Goal: Information Seeking & Learning: Understand process/instructions

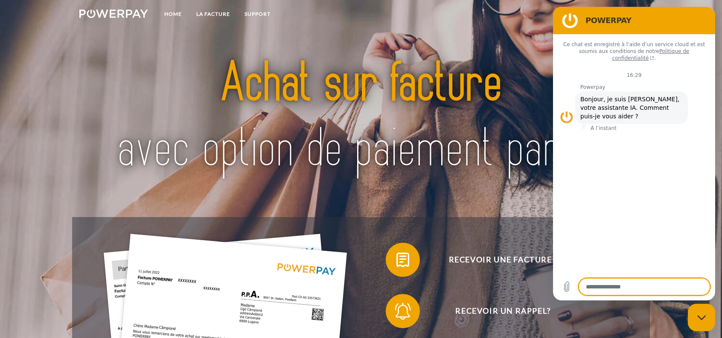
click at [397, 52] on img at bounding box center [361, 117] width 508 height 166
click at [220, 15] on link "LA FACTURE" at bounding box center [213, 13] width 48 height 15
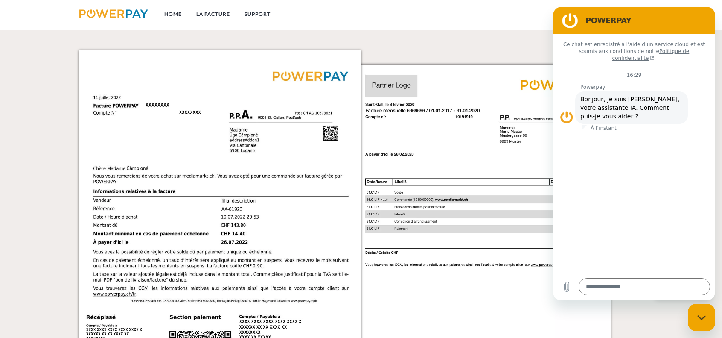
scroll to position [918, 0]
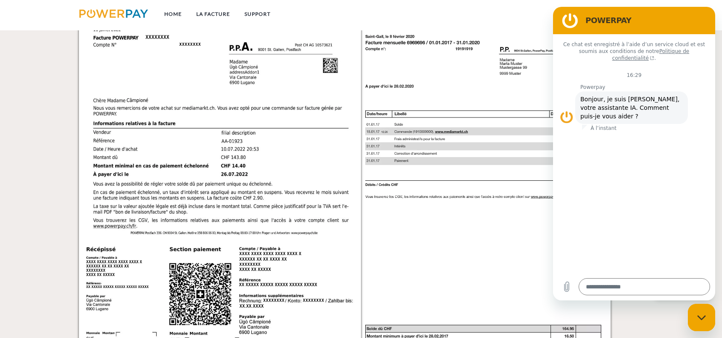
click at [569, 23] on figure at bounding box center [570, 20] width 17 height 17
click at [533, 23] on nav "Home LA FACTURE Support CG" at bounding box center [361, 15] width 722 height 30
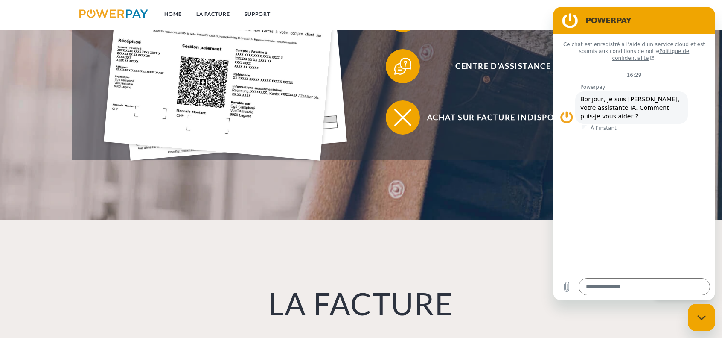
scroll to position [0, 0]
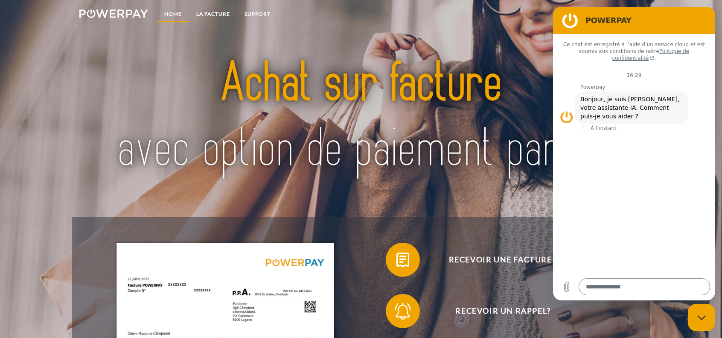
click at [179, 13] on link "Home" at bounding box center [173, 13] width 32 height 15
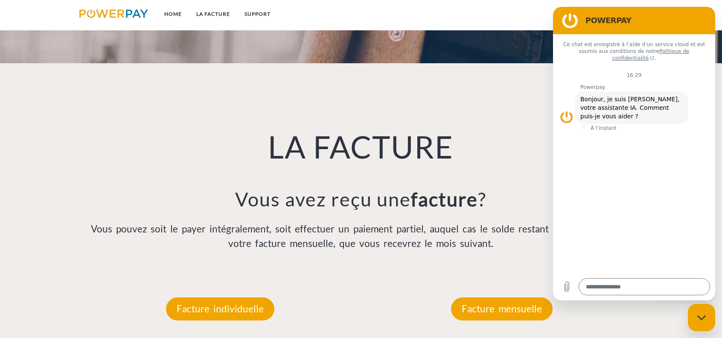
scroll to position [683, 0]
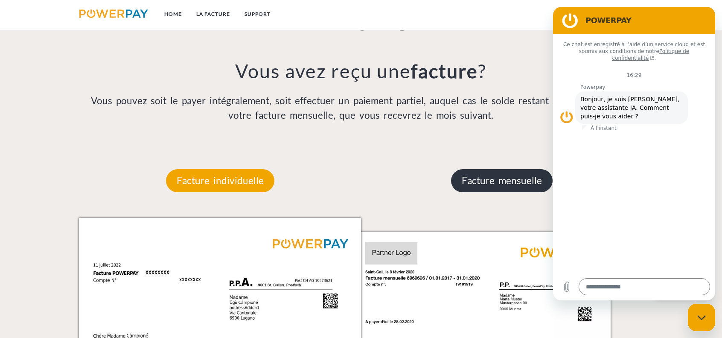
click at [500, 182] on p "Facture mensuelle" at bounding box center [502, 180] width 102 height 23
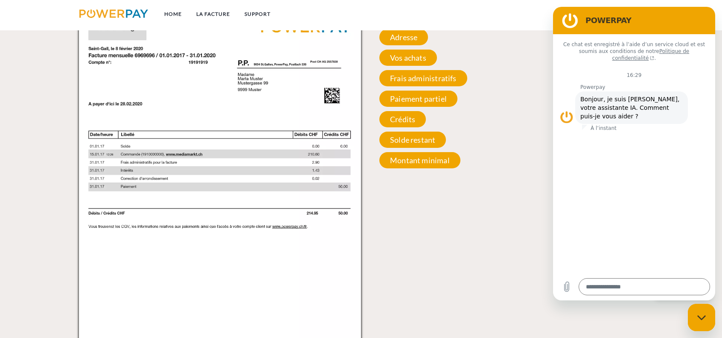
scroll to position [811, 0]
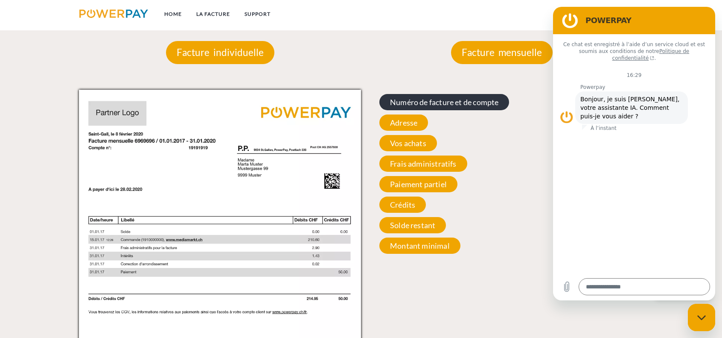
click at [439, 102] on span "Numéro de facture et de compte" at bounding box center [444, 102] width 130 height 16
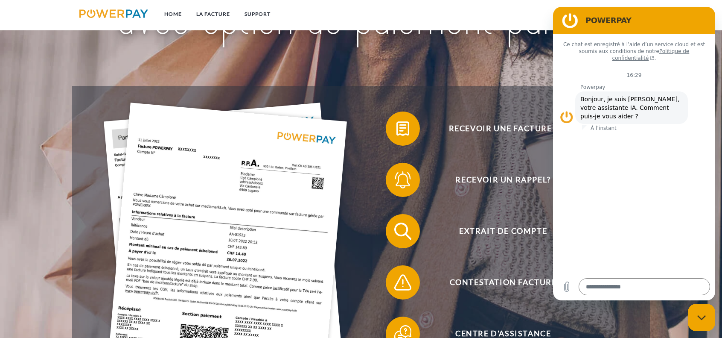
scroll to position [0, 0]
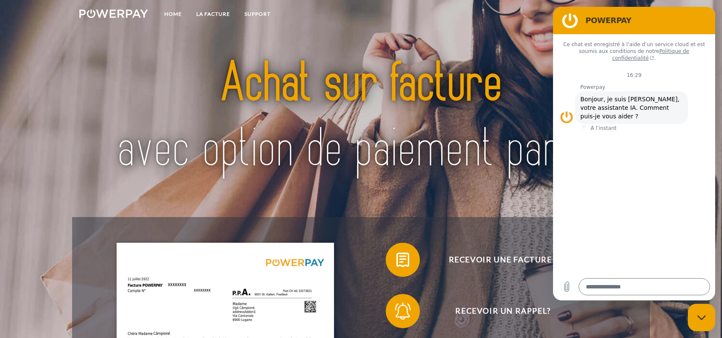
click at [699, 319] on icon "Fermer la fenêtre de messagerie" at bounding box center [702, 318] width 9 height 6
type textarea "*"
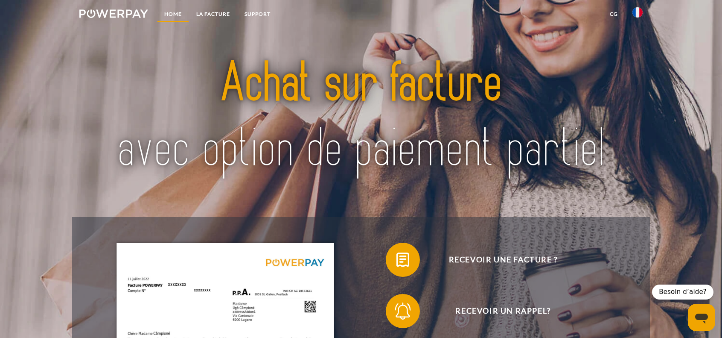
click at [171, 14] on link "Home" at bounding box center [173, 13] width 32 height 15
click at [140, 15] on img at bounding box center [113, 13] width 69 height 9
click at [257, 9] on link "Support" at bounding box center [257, 13] width 41 height 15
click at [213, 13] on link "LA FACTURE" at bounding box center [213, 13] width 48 height 15
click at [638, 9] on img at bounding box center [638, 12] width 10 height 10
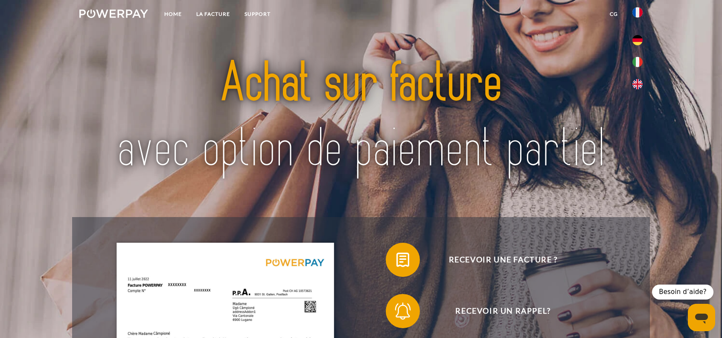
click at [613, 13] on link "CG" at bounding box center [614, 13] width 23 height 15
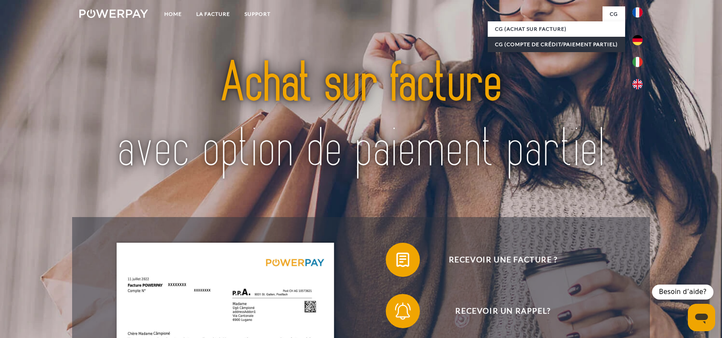
click at [603, 42] on link "CG (Compte de crédit/paiement partiel)" at bounding box center [556, 44] width 137 height 15
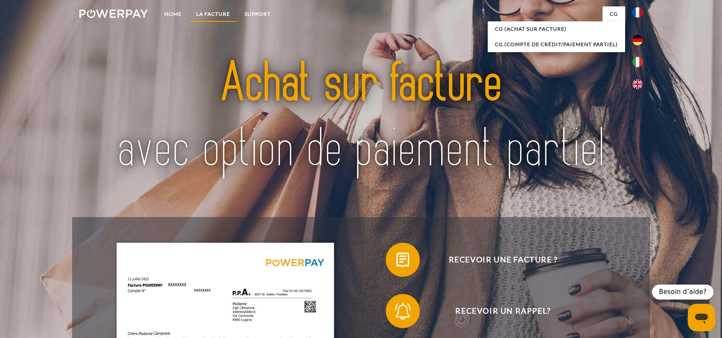
click at [223, 13] on link "LA FACTURE" at bounding box center [213, 13] width 48 height 15
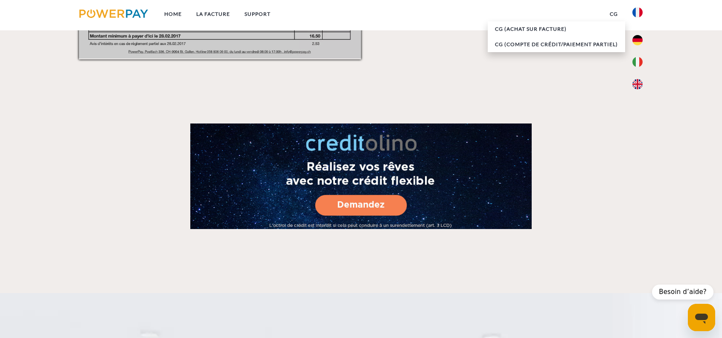
scroll to position [1672, 0]
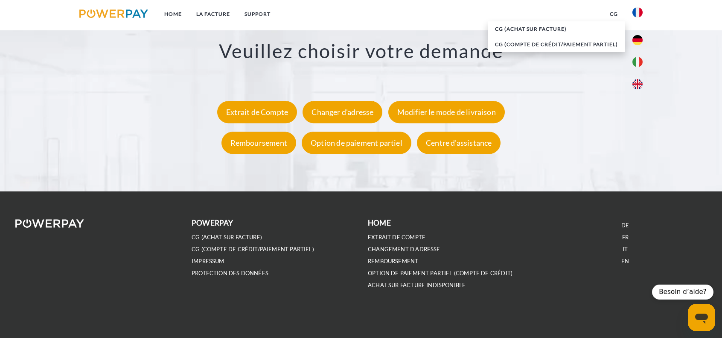
click at [420, 269] on li "OPTION DE PAIEMENT PARTIEL (Compte de crédit)" at bounding box center [449, 273] width 163 height 12
click at [420, 273] on link "OPTION DE PAIEMENT PARTIEL (Compte de crédit)" at bounding box center [440, 272] width 145 height 7
